Goal: Task Accomplishment & Management: Manage account settings

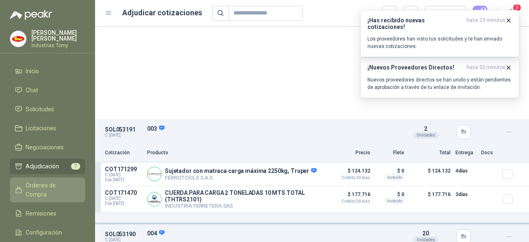
scroll to position [124, 0]
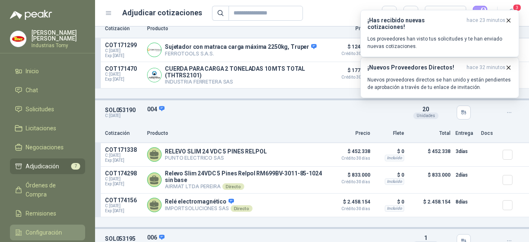
click at [57, 228] on span "Configuración" at bounding box center [44, 232] width 36 height 9
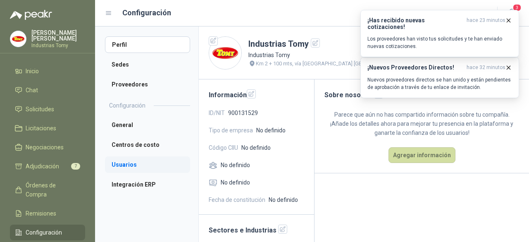
click at [137, 168] on li "Usuarios" at bounding box center [147, 164] width 85 height 17
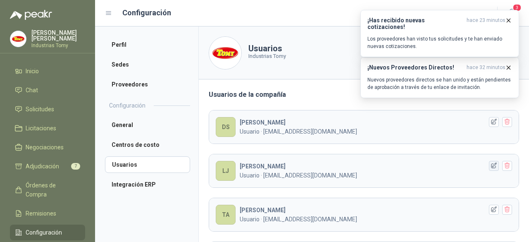
click at [491, 165] on icon "button" at bounding box center [494, 165] width 7 height 7
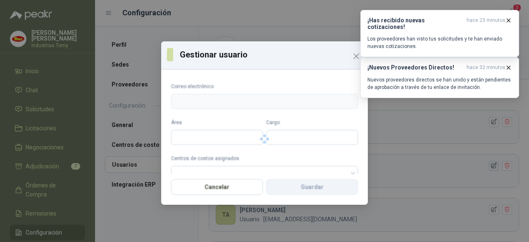
type input "**********"
type input "*******"
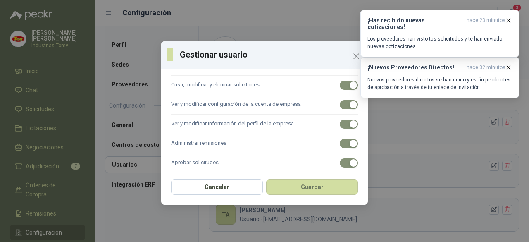
scroll to position [69, 0]
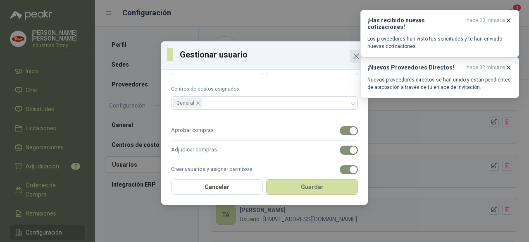
click at [356, 56] on icon "Close" at bounding box center [356, 56] width 5 height 5
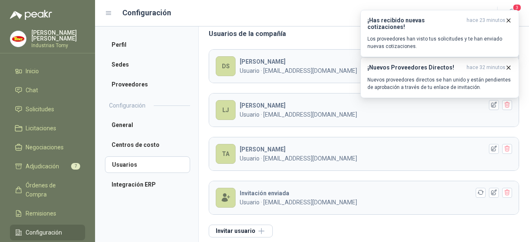
scroll to position [65, 0]
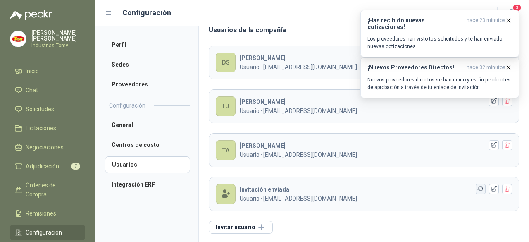
click at [478, 189] on icon "button" at bounding box center [481, 188] width 7 height 7
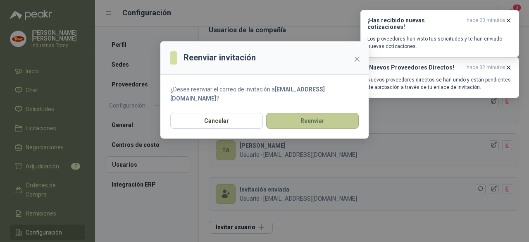
click at [314, 124] on button "Reenviar" at bounding box center [312, 121] width 93 height 16
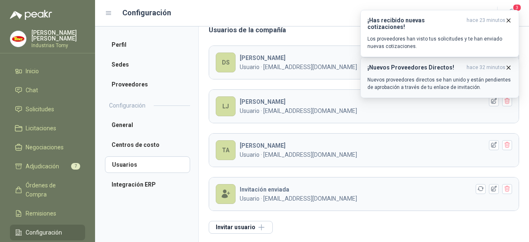
click at [511, 67] on icon "button" at bounding box center [508, 67] width 7 height 7
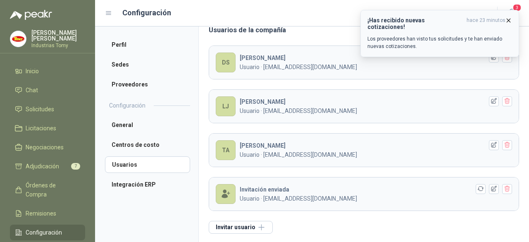
click at [510, 22] on icon "button" at bounding box center [508, 20] width 7 height 7
